Goal: Check status: Check status

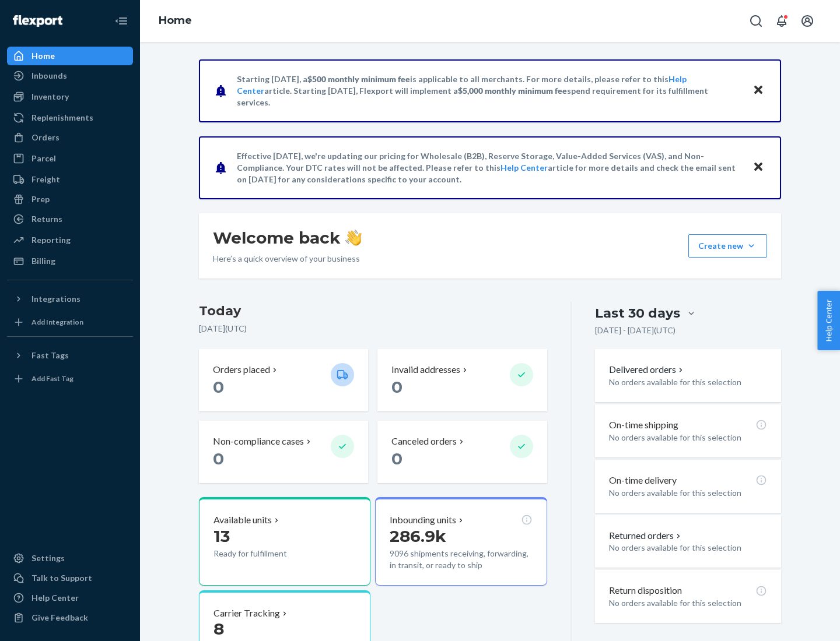
click at [751, 246] on button "Create new Create new inbound Create new order Create new product" at bounding box center [727, 245] width 79 height 23
click at [48, 76] on div "Inbounds" at bounding box center [49, 76] width 36 height 12
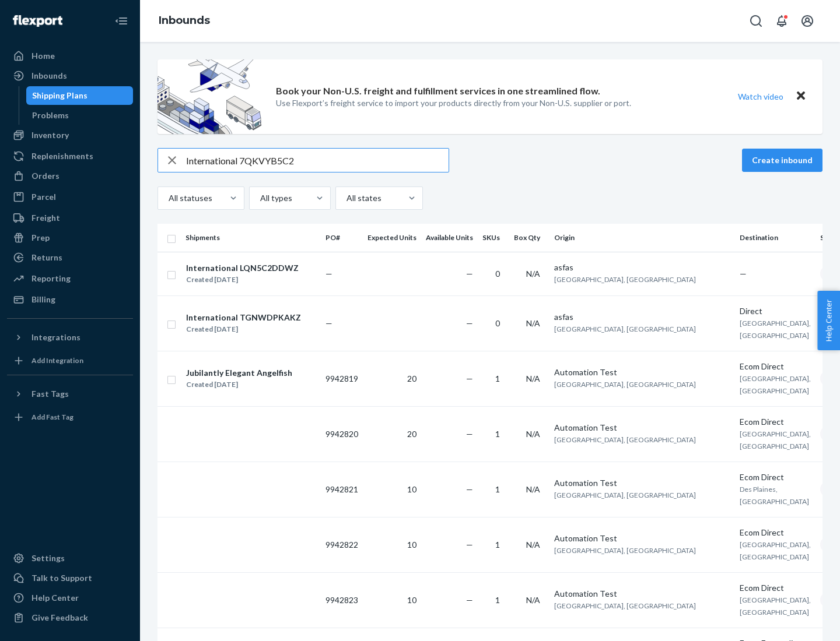
type input "International 7QKVYB5C29"
click at [258, 274] on div "Created [DATE]" at bounding box center [242, 280] width 113 height 12
